Goal: Task Accomplishment & Management: Use online tool/utility

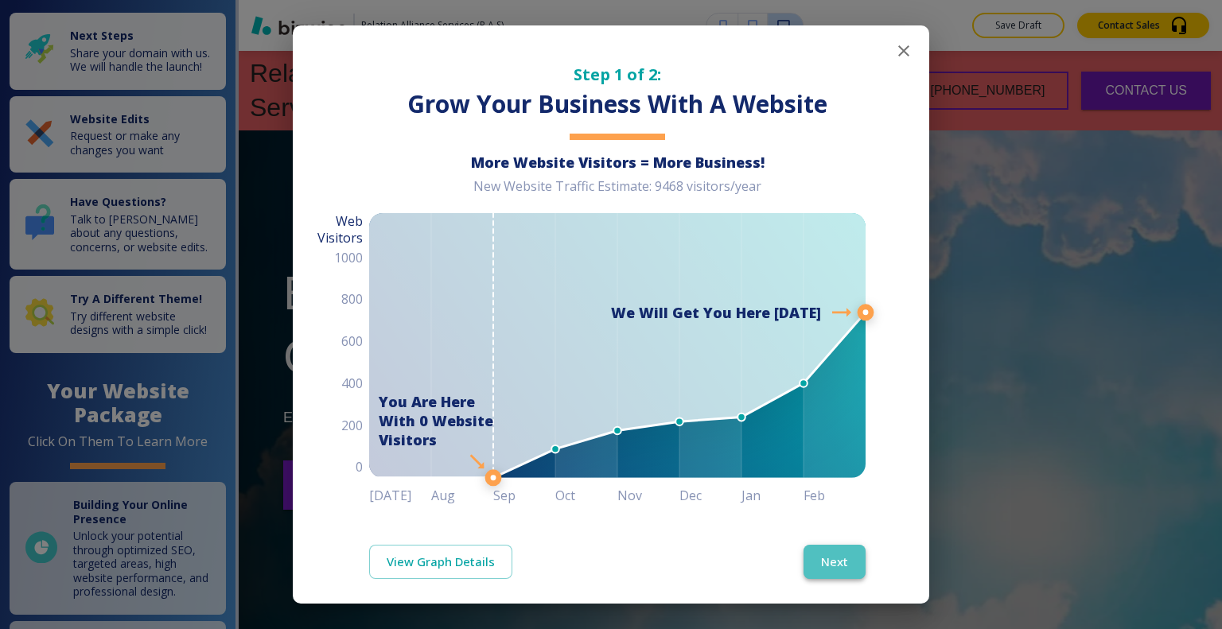
click at [833, 558] on button "Next" at bounding box center [834, 561] width 62 height 33
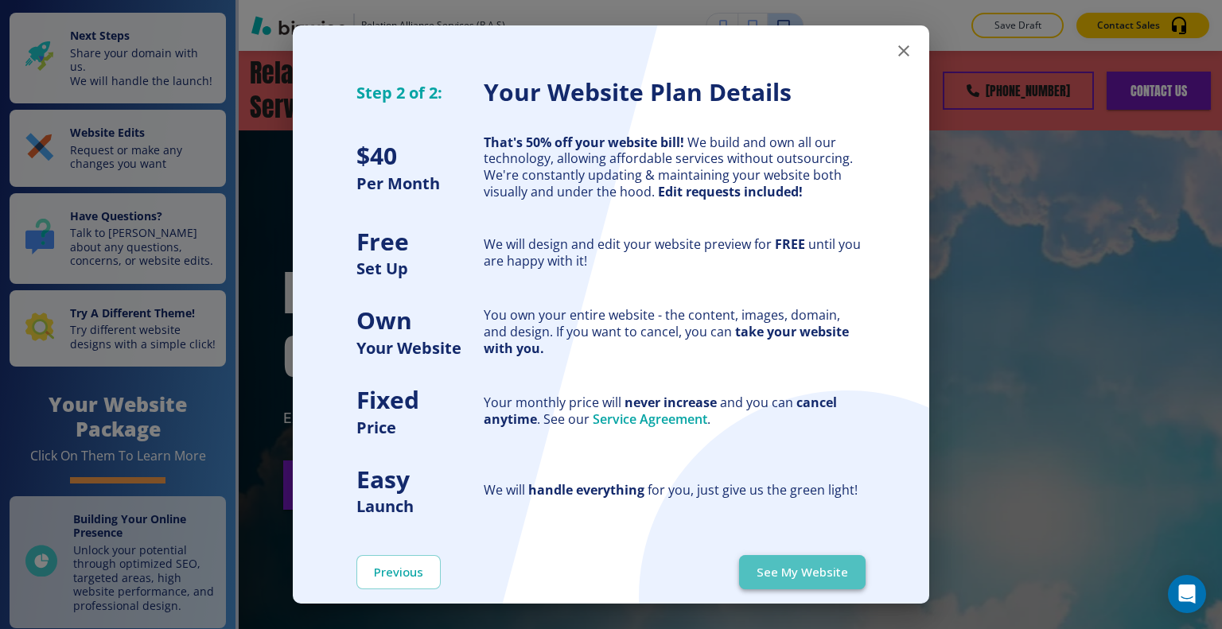
click at [822, 572] on button "See My Website" at bounding box center [802, 571] width 126 height 33
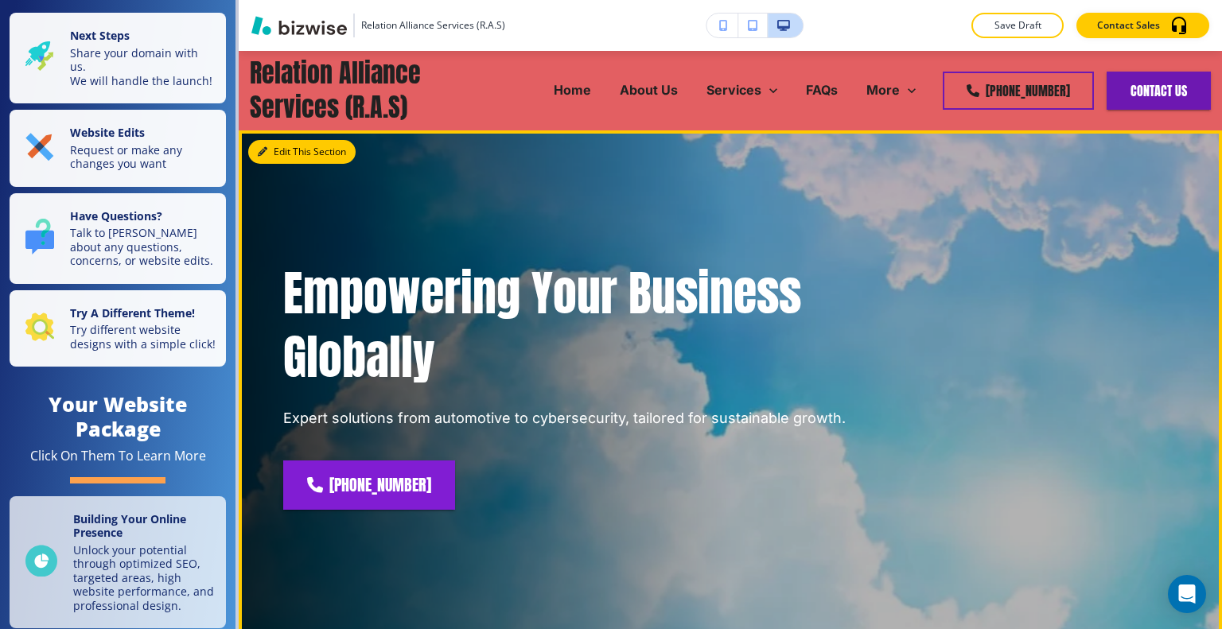
click at [284, 156] on button "Edit This Section" at bounding box center [301, 152] width 107 height 24
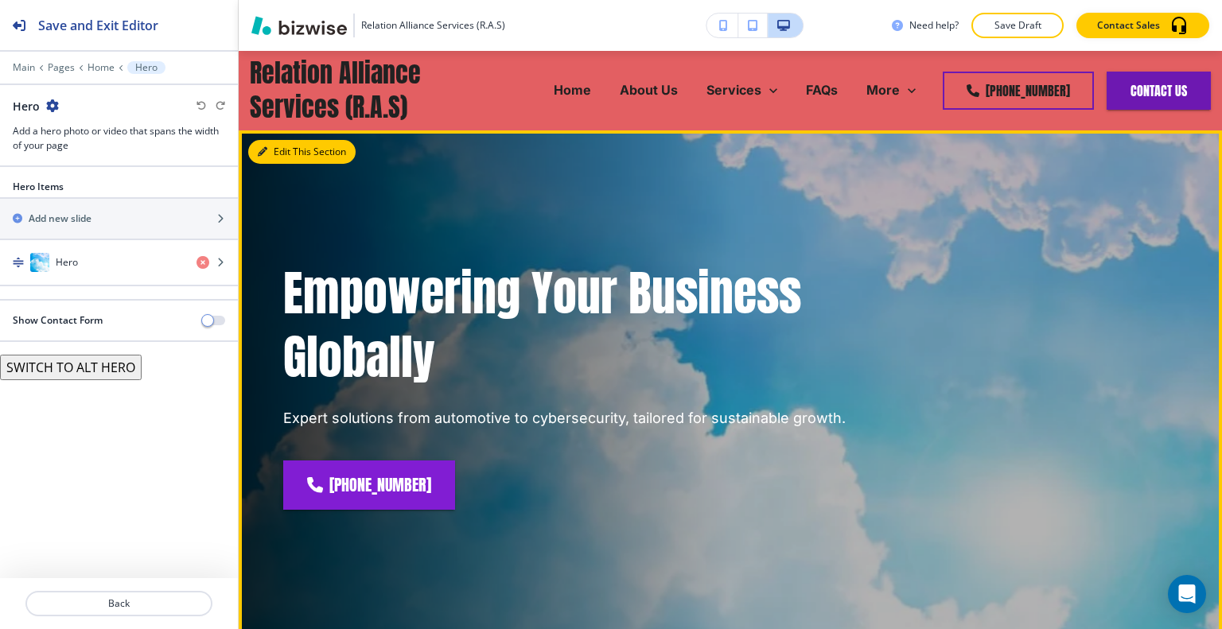
scroll to position [80, 0]
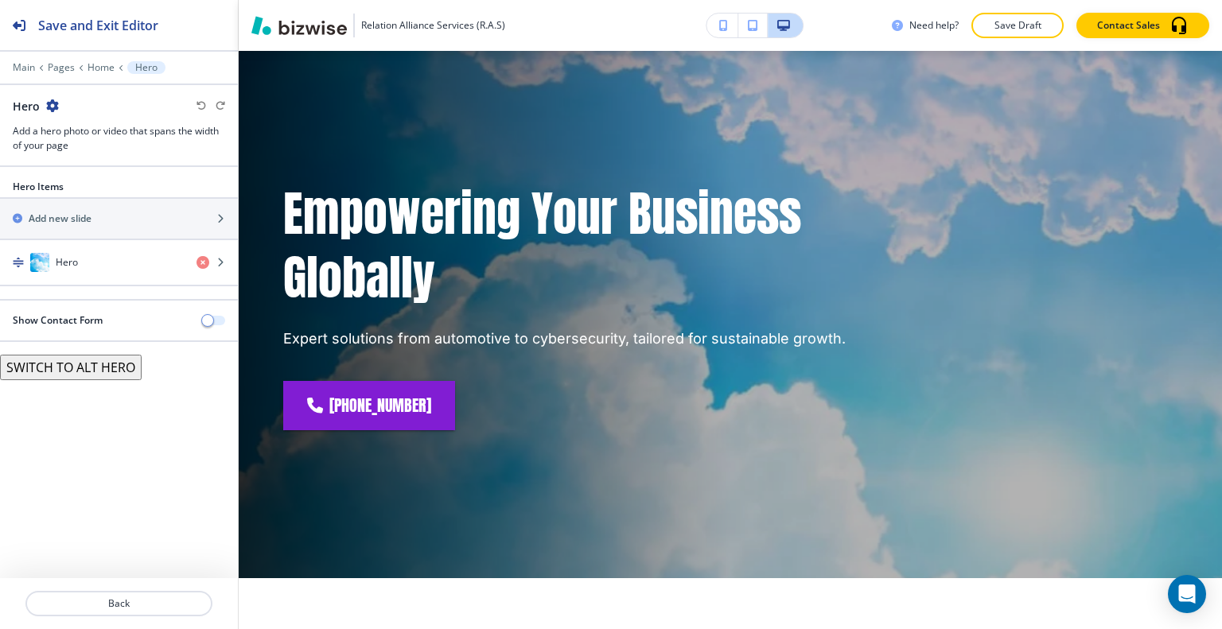
click at [213, 317] on span "button" at bounding box center [207, 320] width 13 height 13
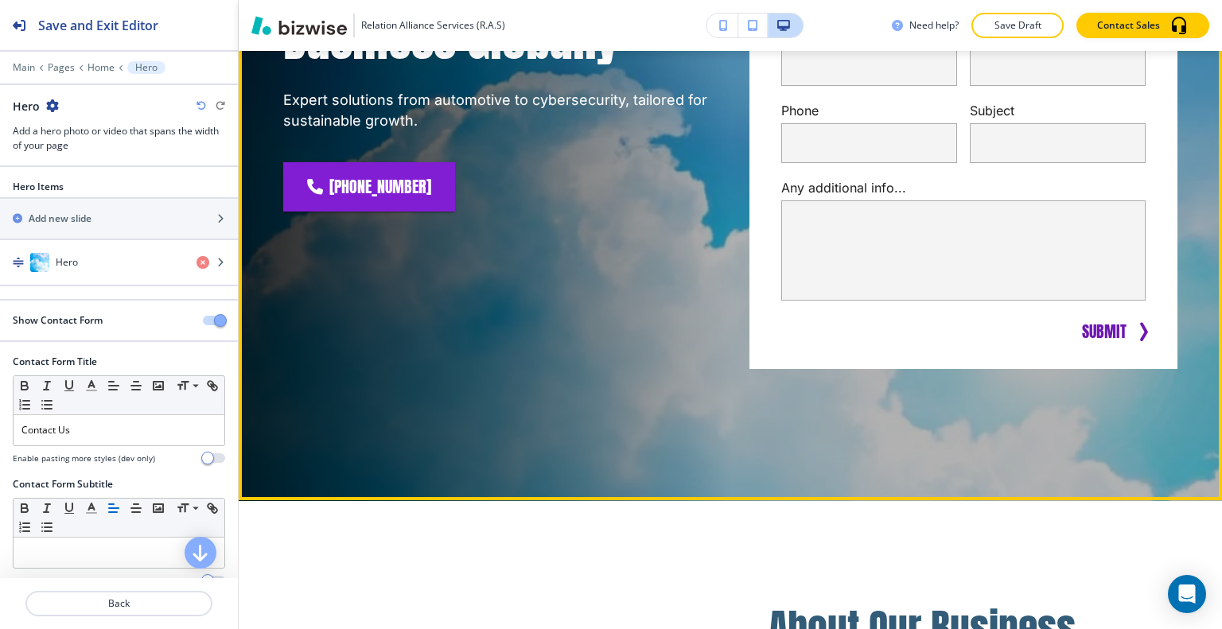
scroll to position [159, 0]
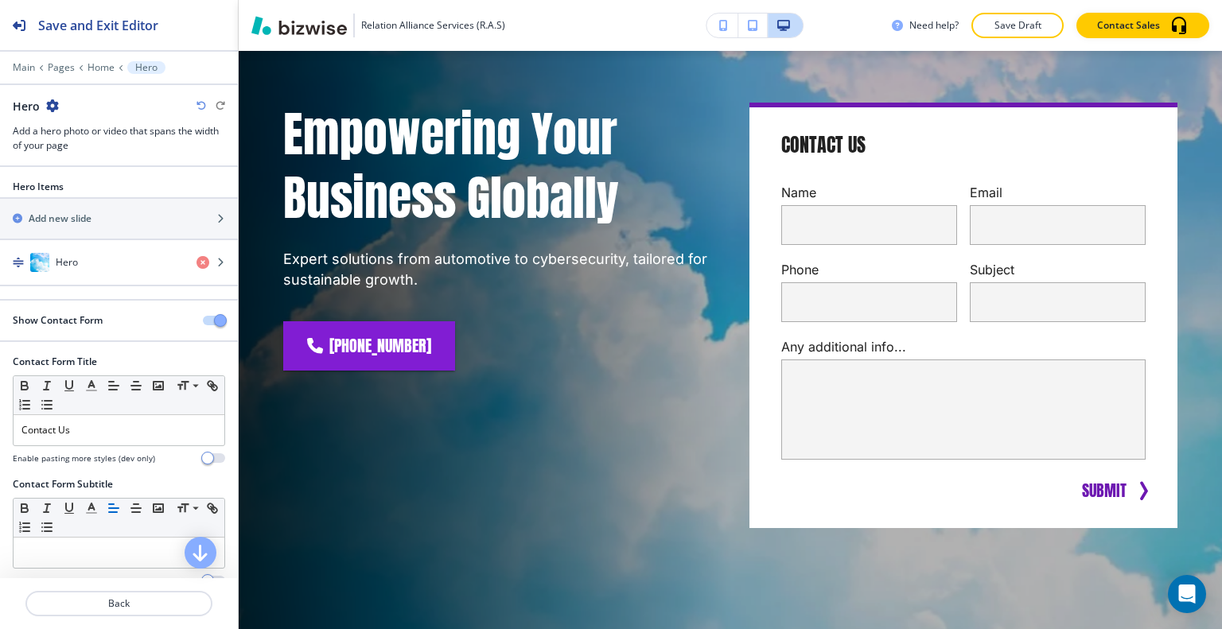
click at [214, 317] on span "button" at bounding box center [220, 320] width 13 height 13
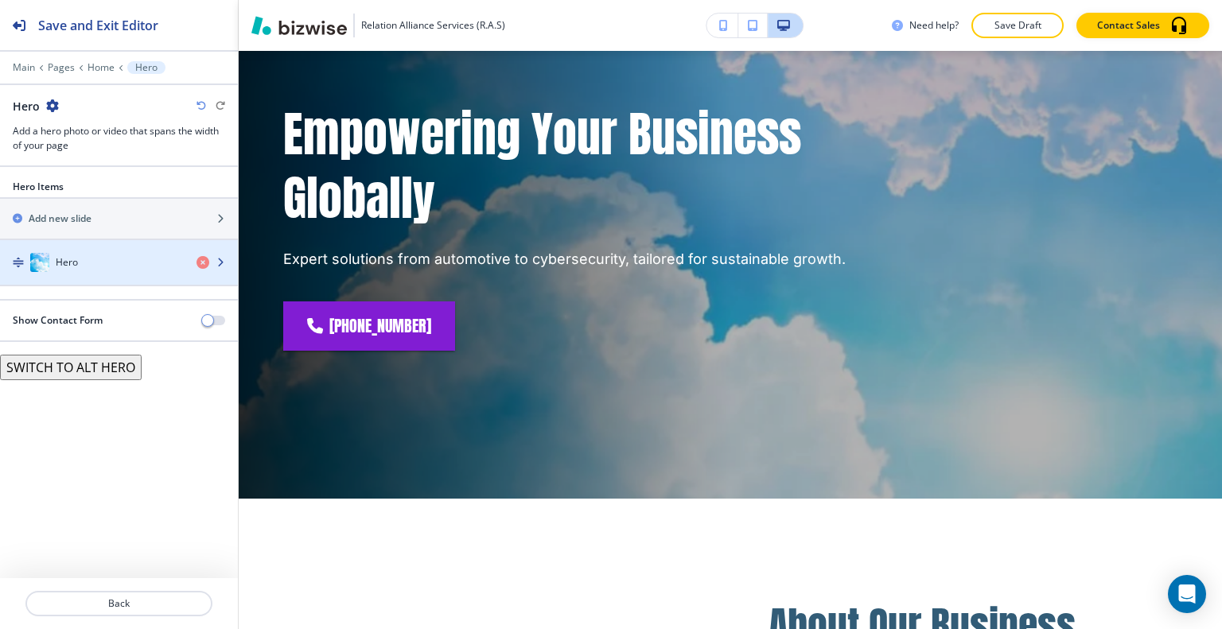
click at [121, 256] on div "Hero" at bounding box center [92, 262] width 184 height 19
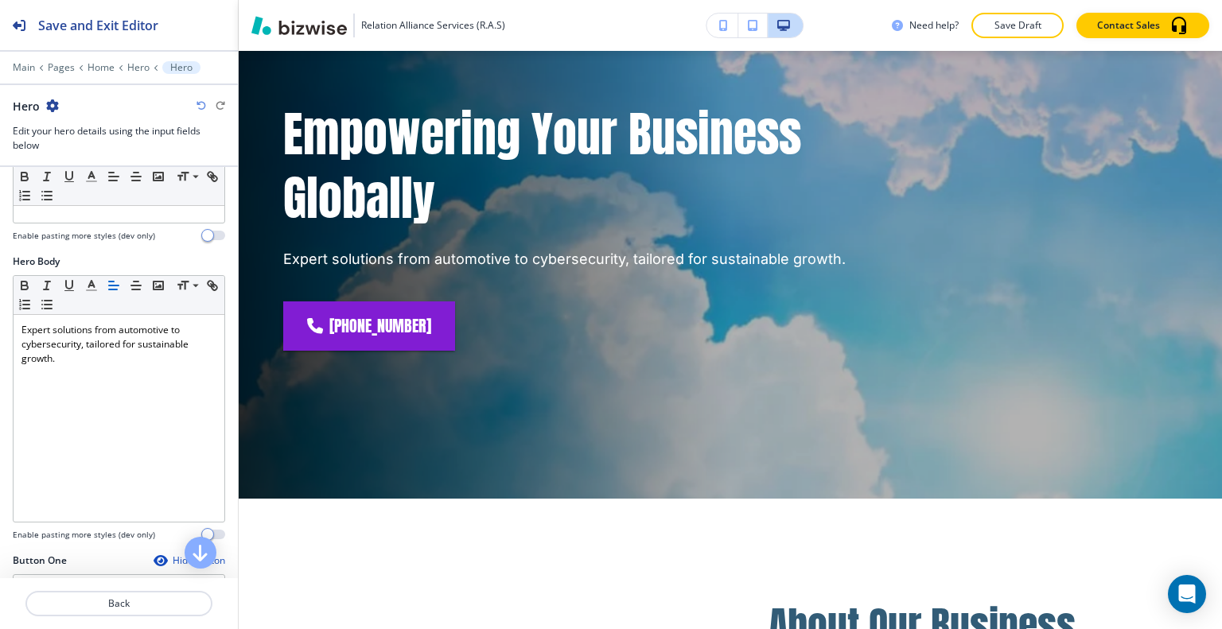
scroll to position [636, 0]
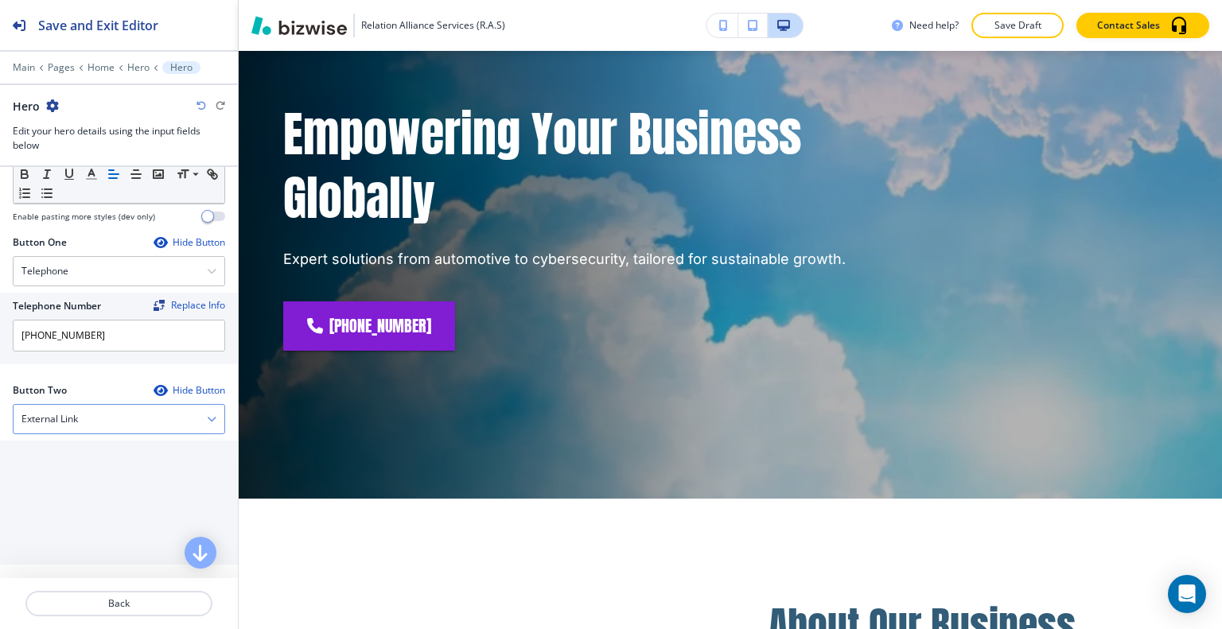
click at [122, 413] on div "External Link" at bounding box center [119, 419] width 211 height 29
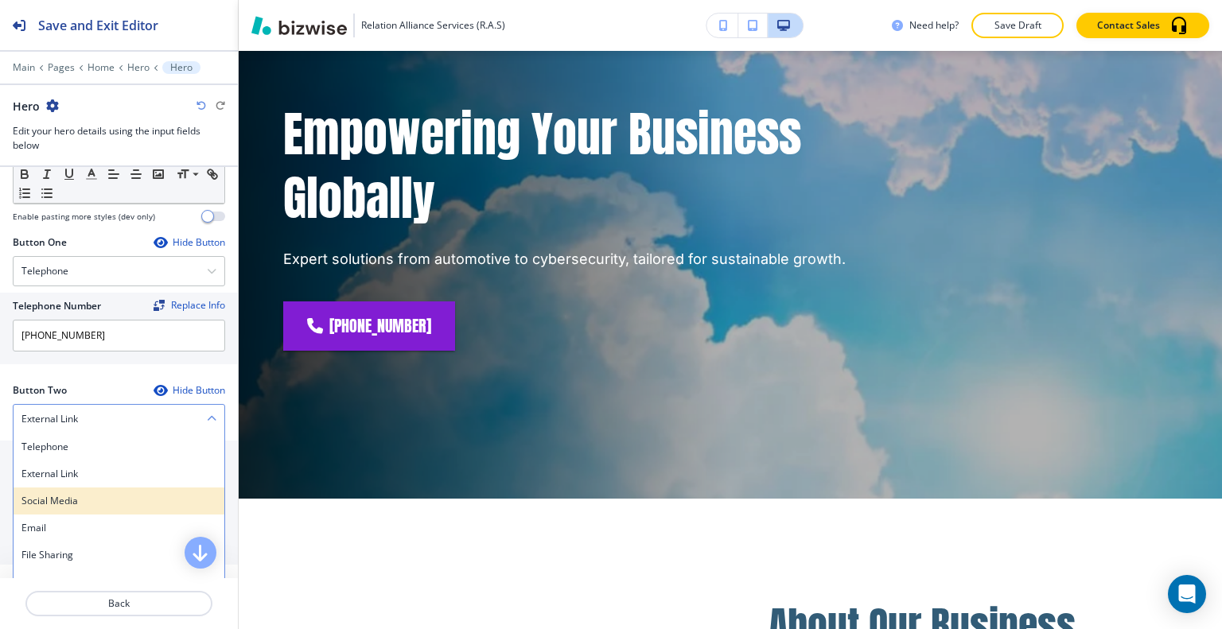
scroll to position [716, 0]
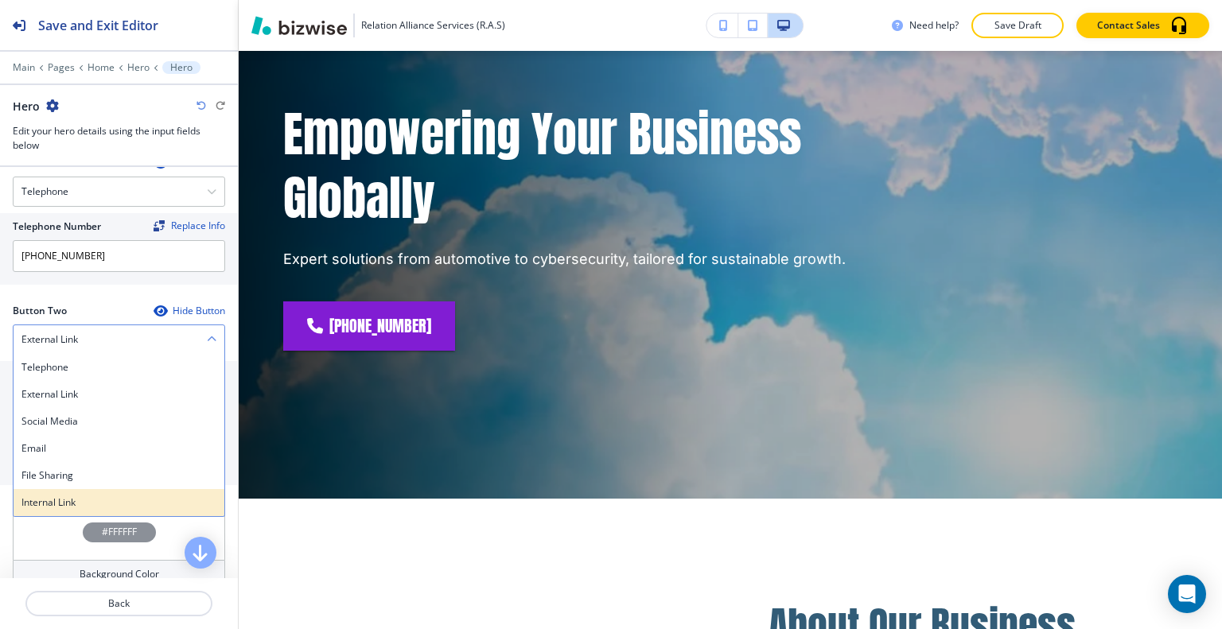
click at [107, 496] on h4 "Internal Link" at bounding box center [118, 503] width 195 height 14
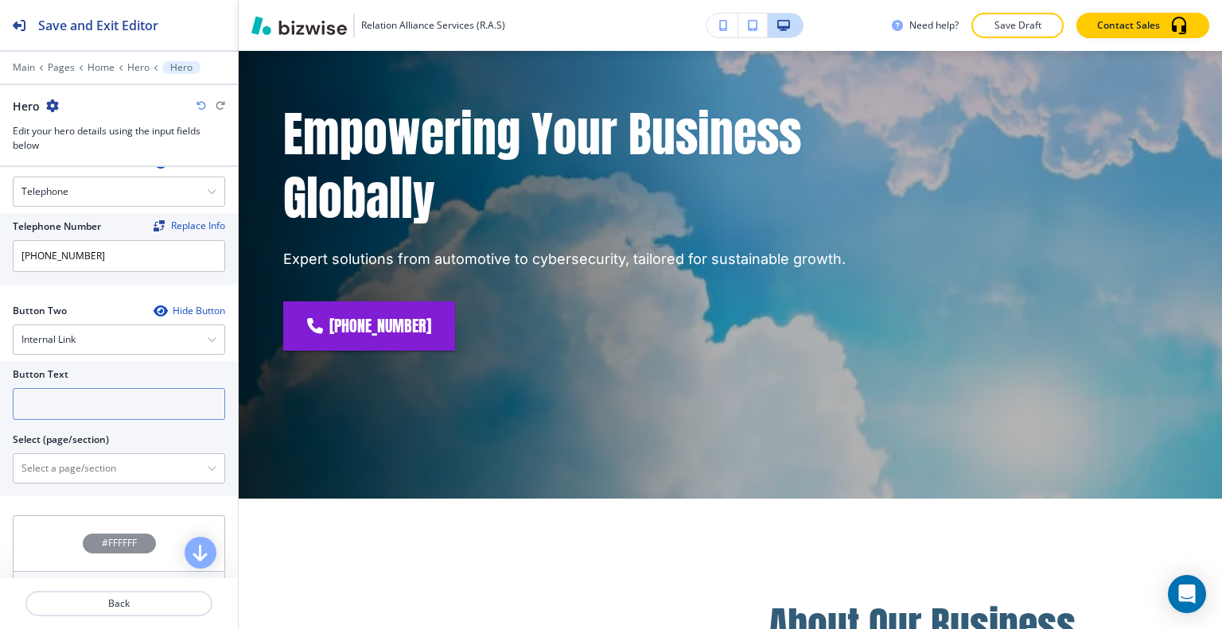
click at [91, 403] on input "text" at bounding box center [119, 404] width 212 height 32
type input "contact us"
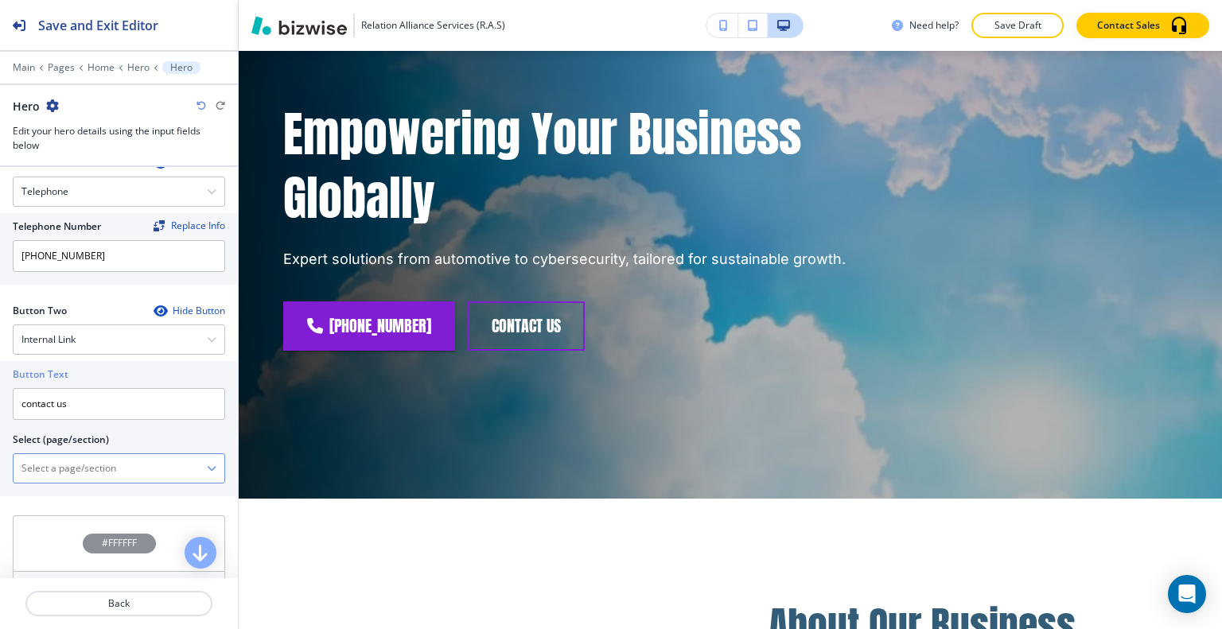
click at [71, 464] on \(page\/section\) "Manual Input" at bounding box center [110, 468] width 193 height 27
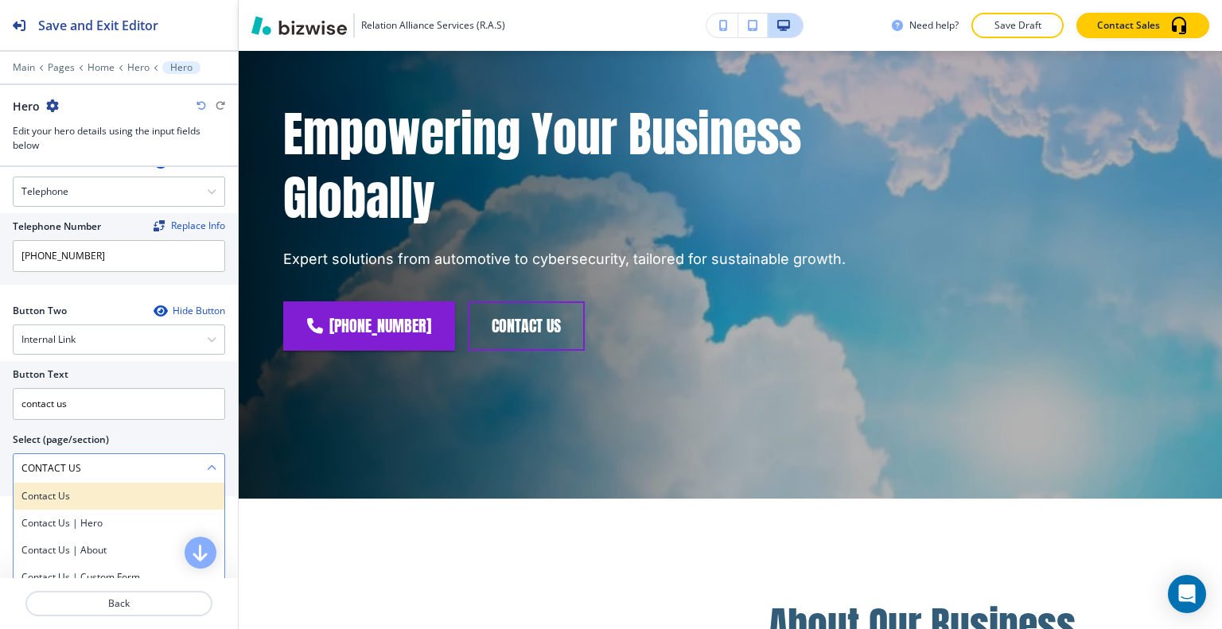
click at [115, 496] on h4 "Contact Us" at bounding box center [118, 496] width 195 height 14
type \(page\/section\) "Contact Us"
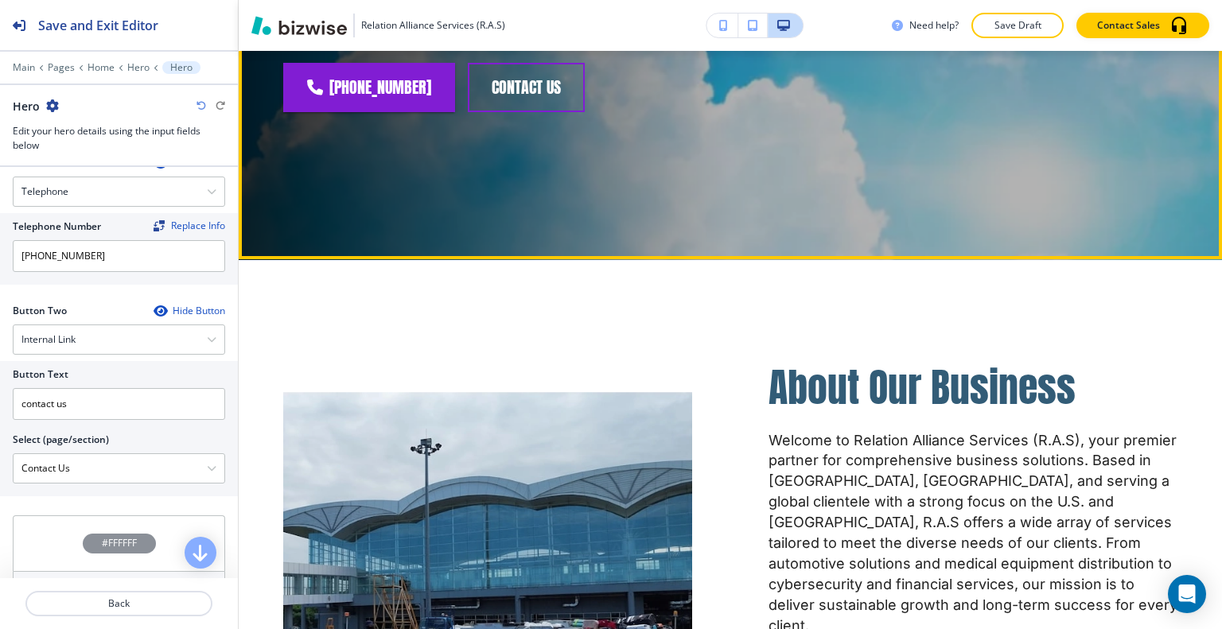
scroll to position [477, 0]
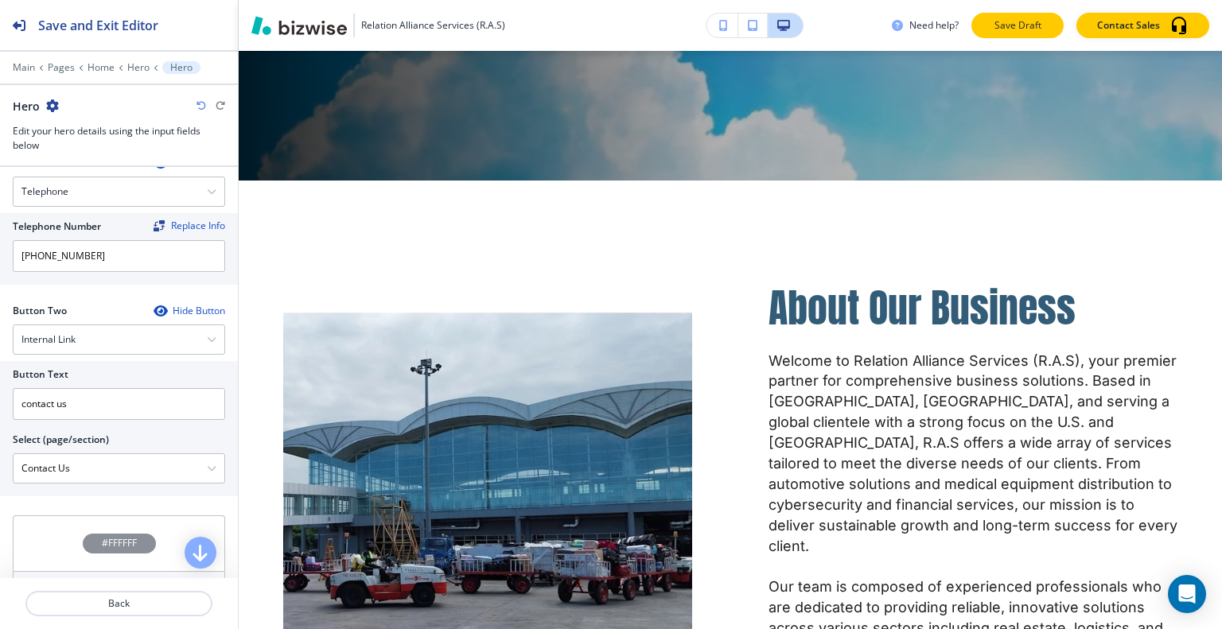
click at [1062, 29] on button "Save Draft" at bounding box center [1017, 25] width 92 height 25
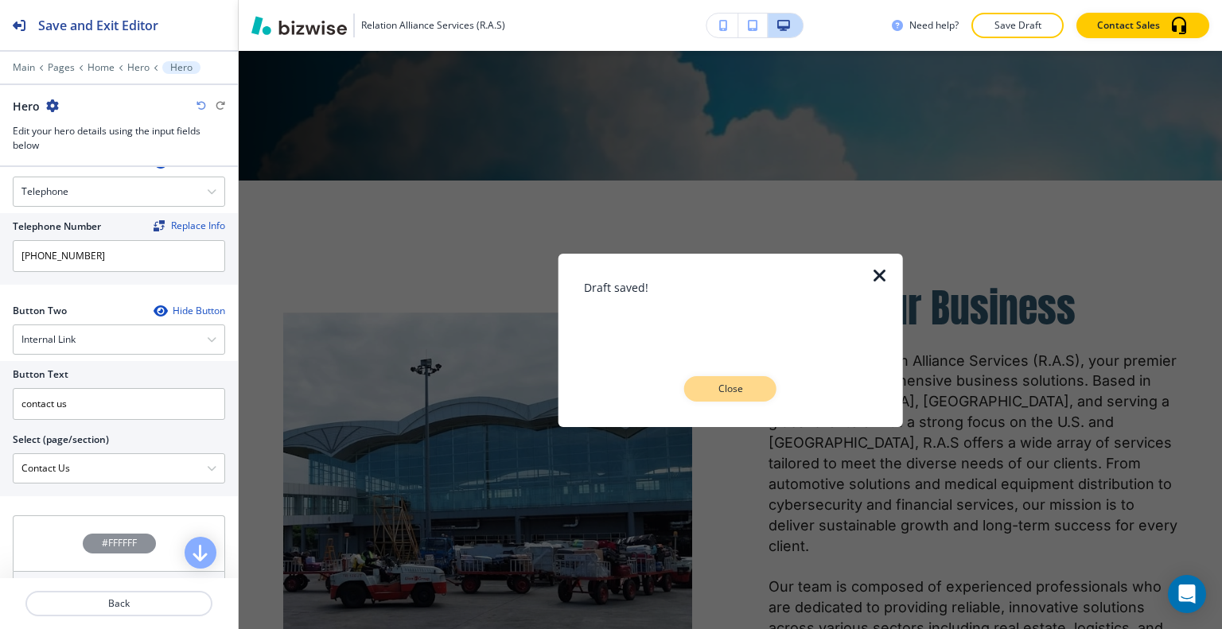
click at [736, 387] on p "Close" at bounding box center [730, 389] width 51 height 14
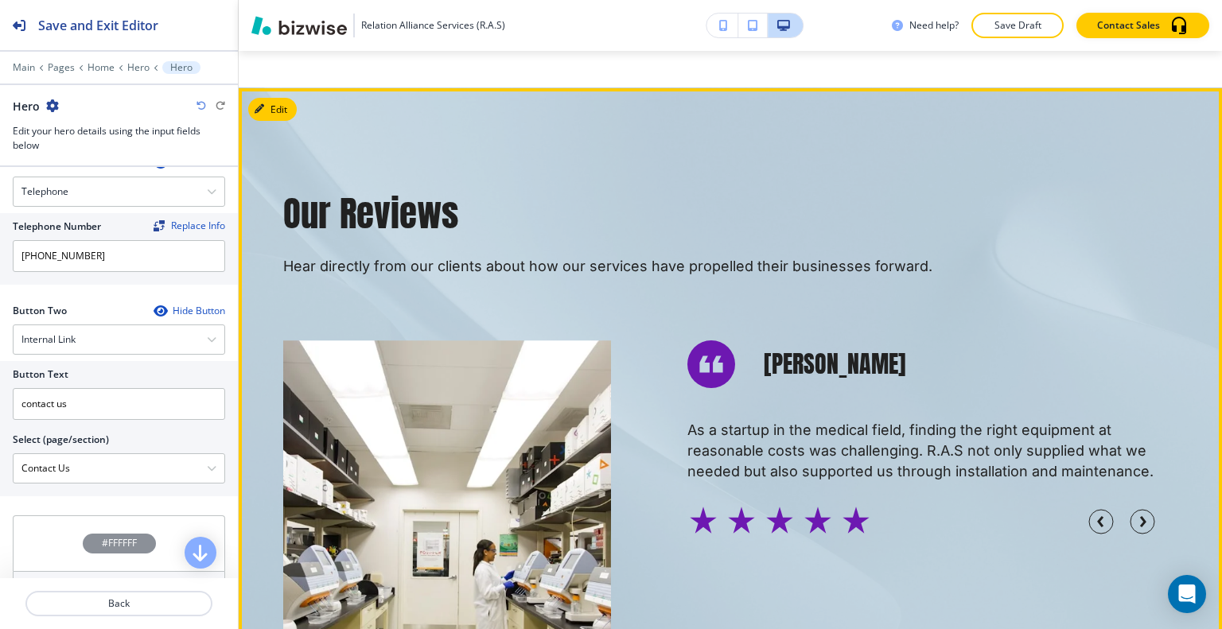
scroll to position [7238, 0]
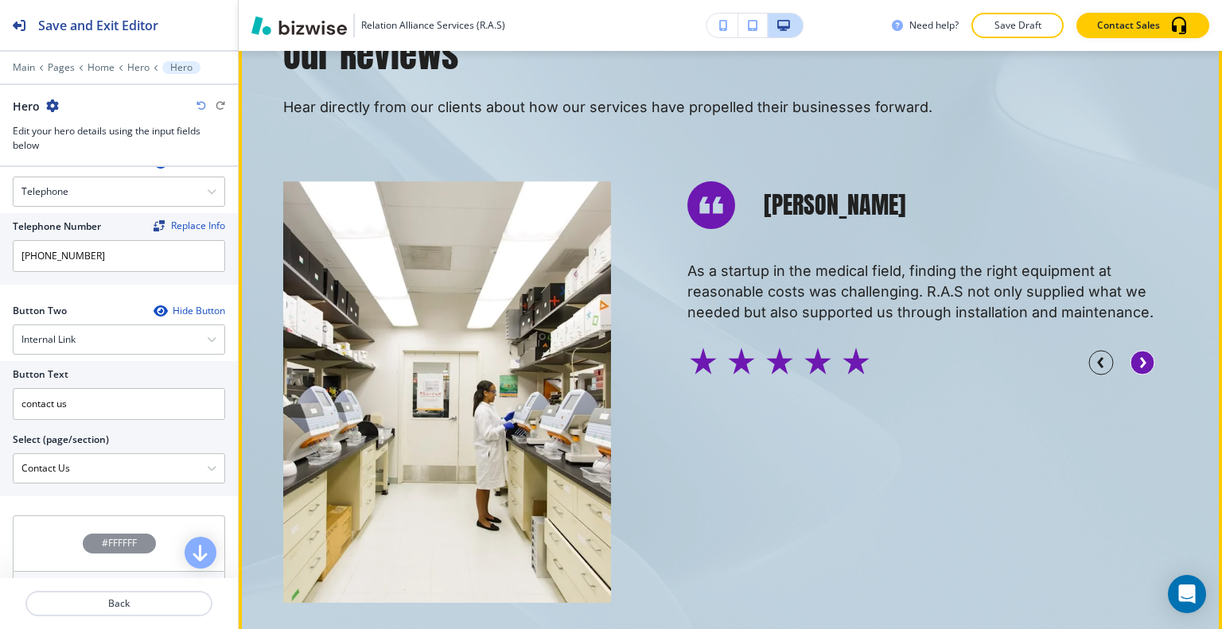
click at [1139, 351] on circle "button" at bounding box center [1142, 363] width 24 height 24
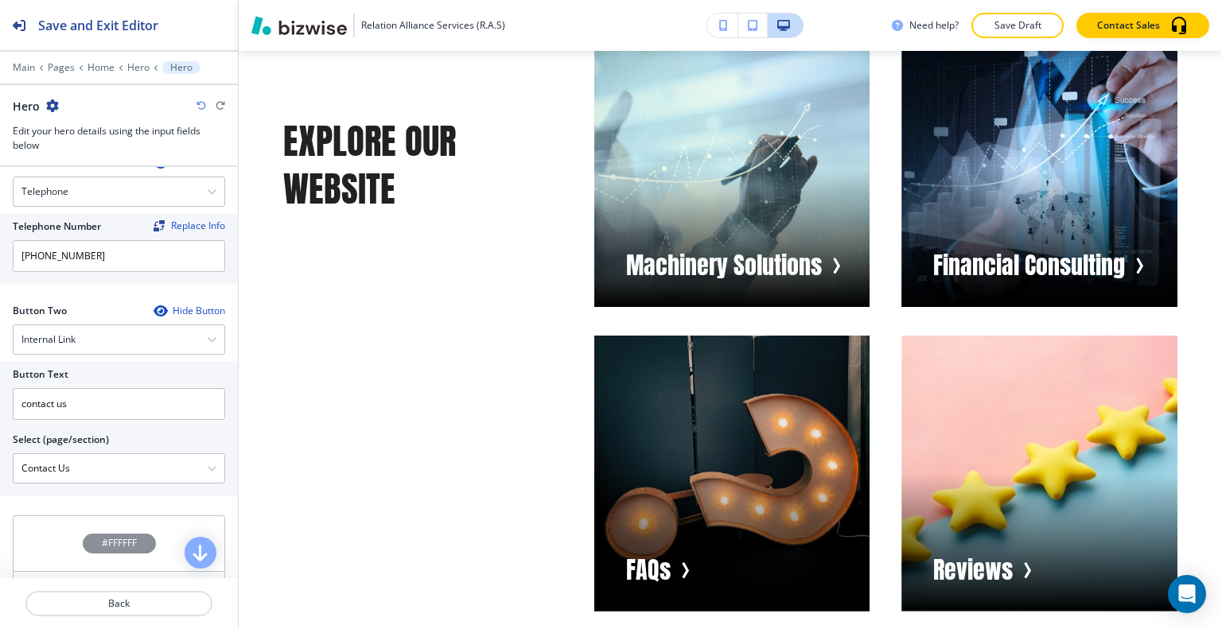
scroll to position [0, 0]
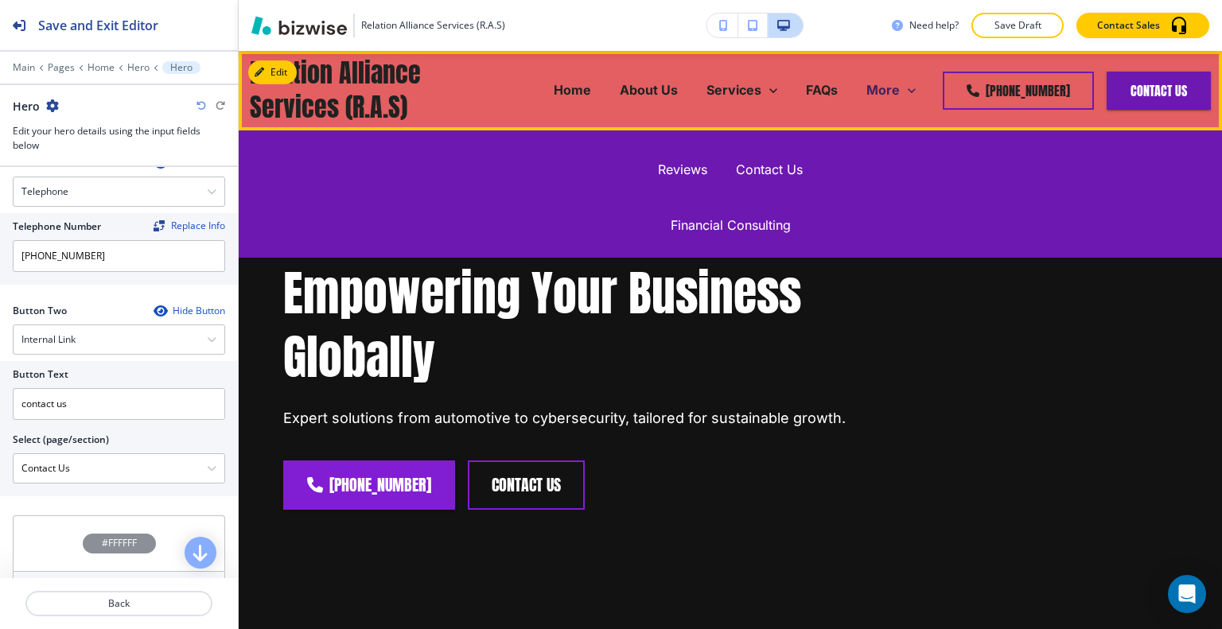
click at [907, 91] on icon at bounding box center [912, 91] width 16 height 16
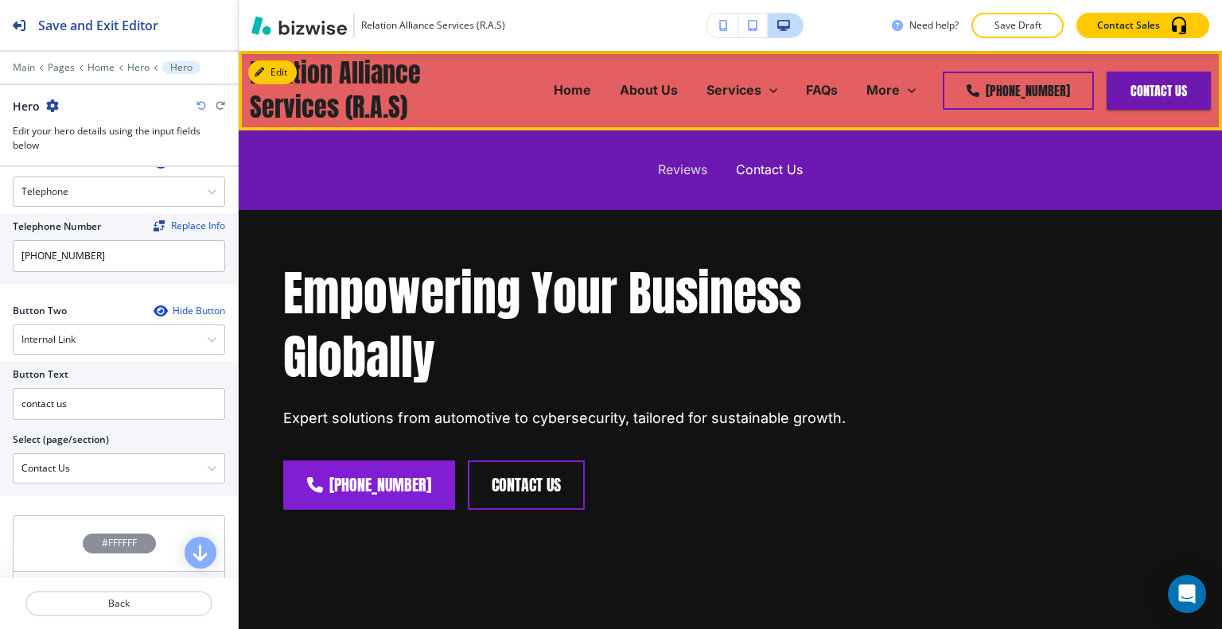
click at [691, 169] on p "Reviews" at bounding box center [682, 170] width 49 height 18
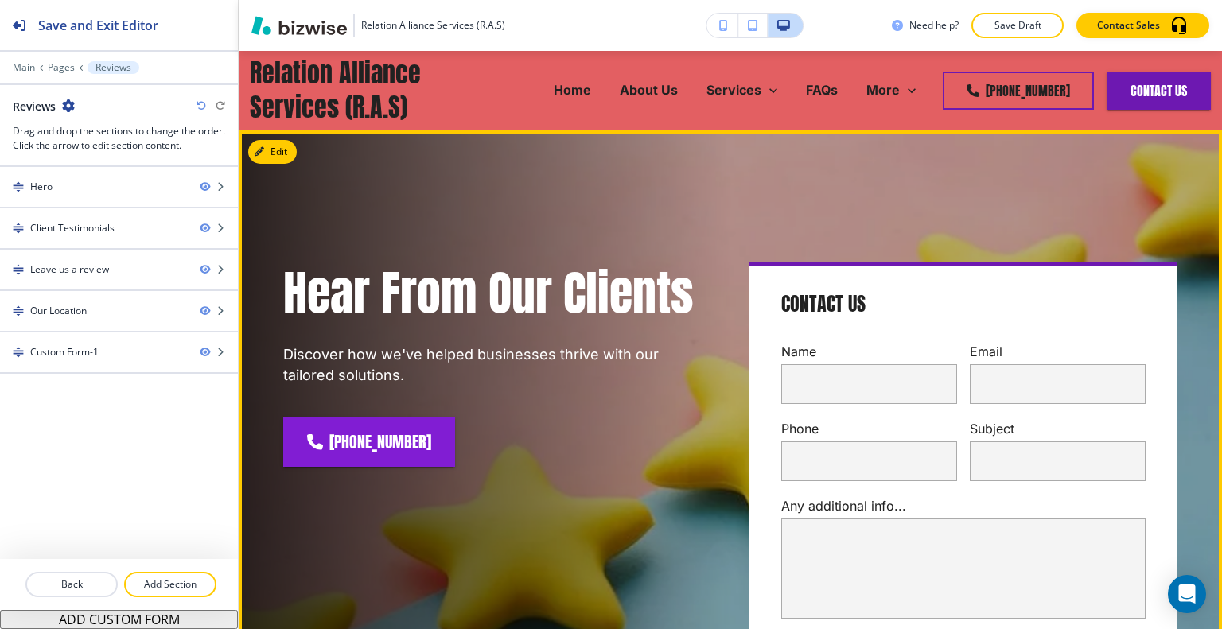
click at [687, 344] on p "Discover how we've helped businesses thrive with our tailored solutions." at bounding box center [497, 364] width 428 height 41
